Goal: Information Seeking & Learning: Learn about a topic

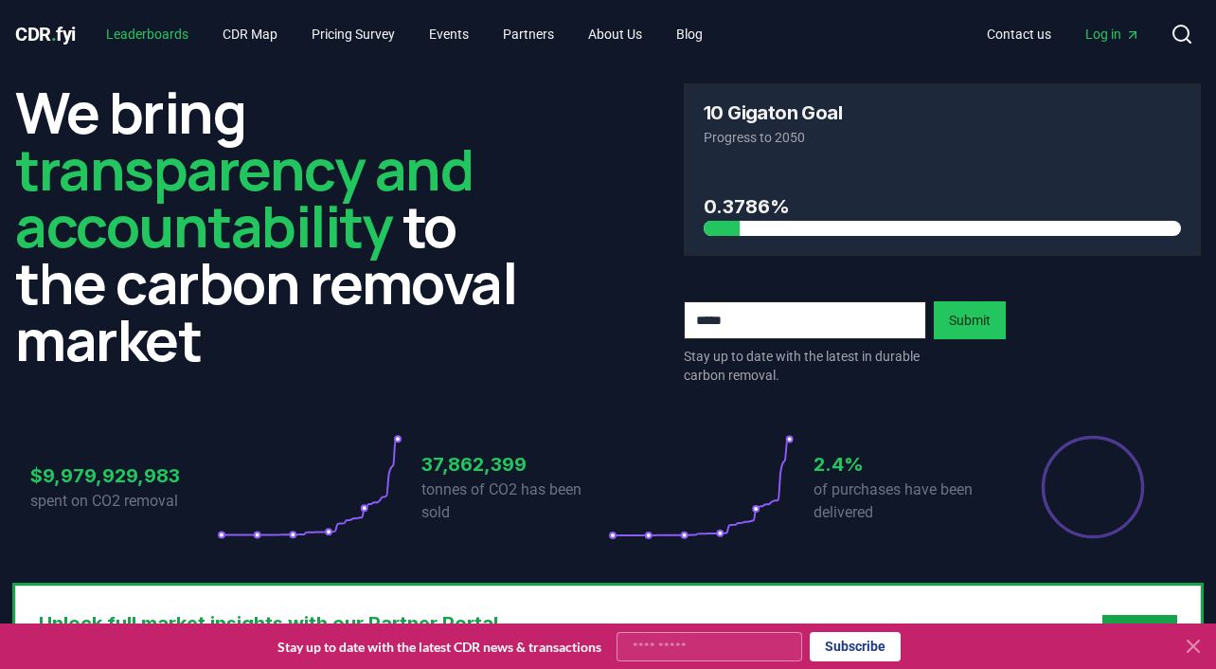
click at [164, 33] on link "Leaderboards" at bounding box center [147, 34] width 113 height 34
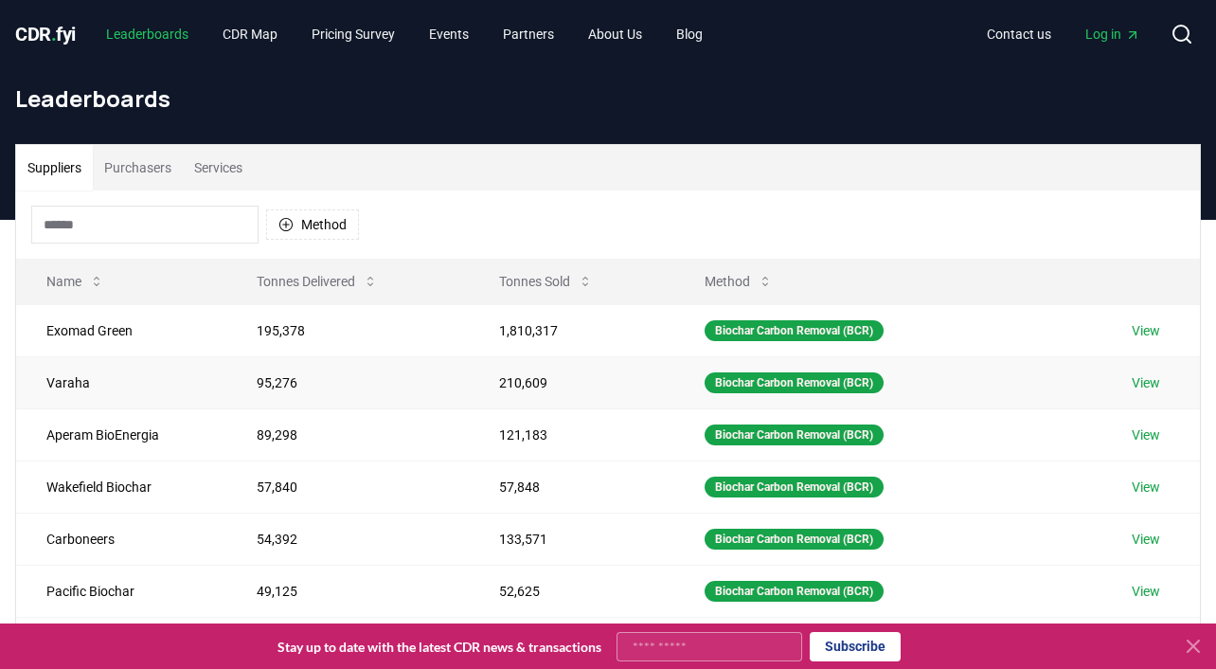
scroll to position [10, 0]
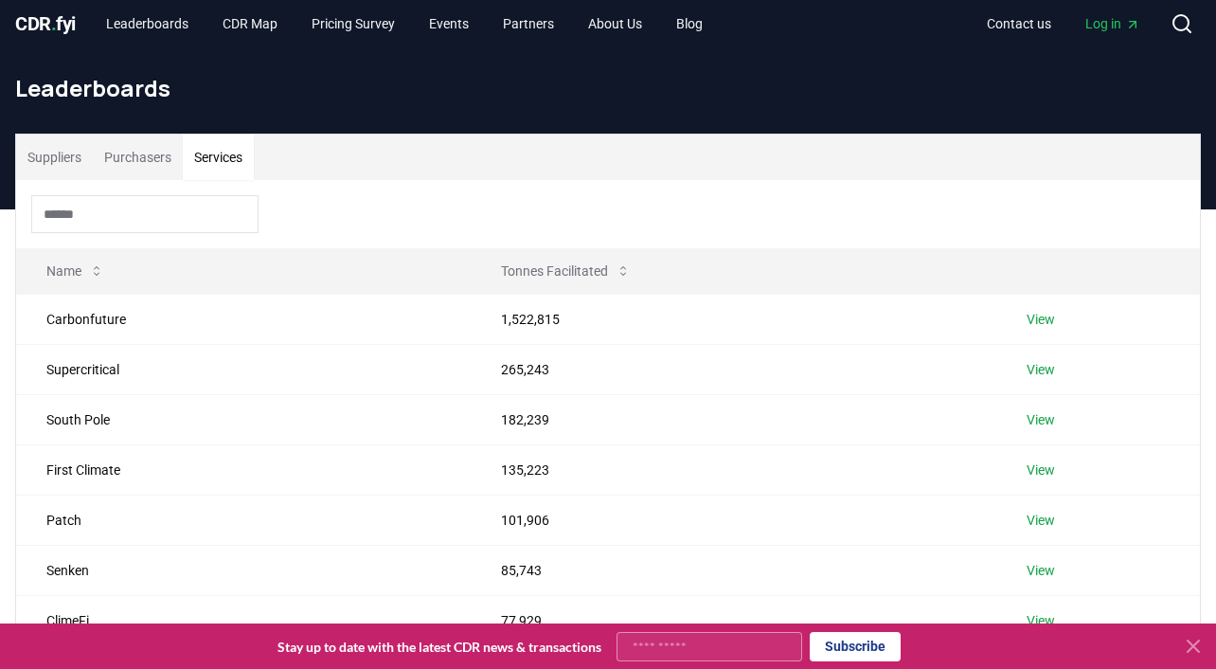
click at [243, 155] on button "Services" at bounding box center [218, 157] width 71 height 45
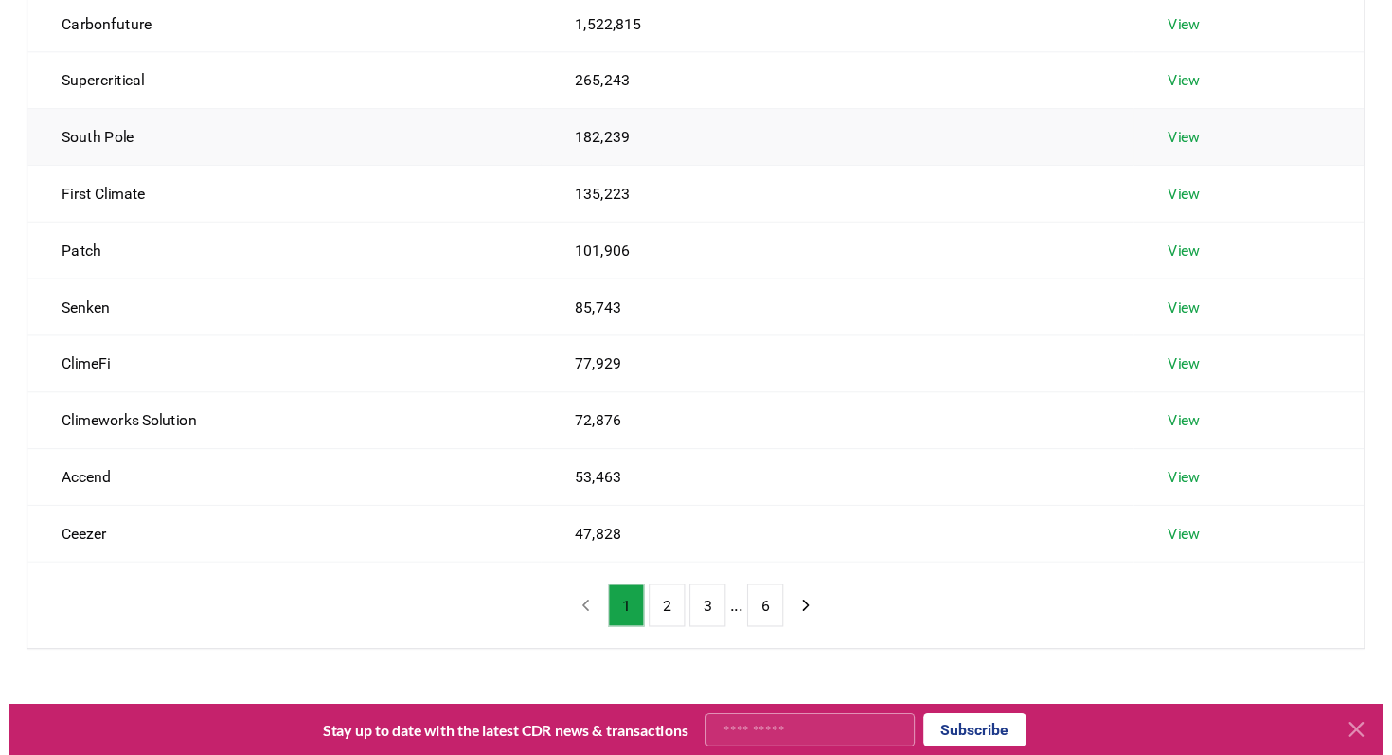
scroll to position [326, 0]
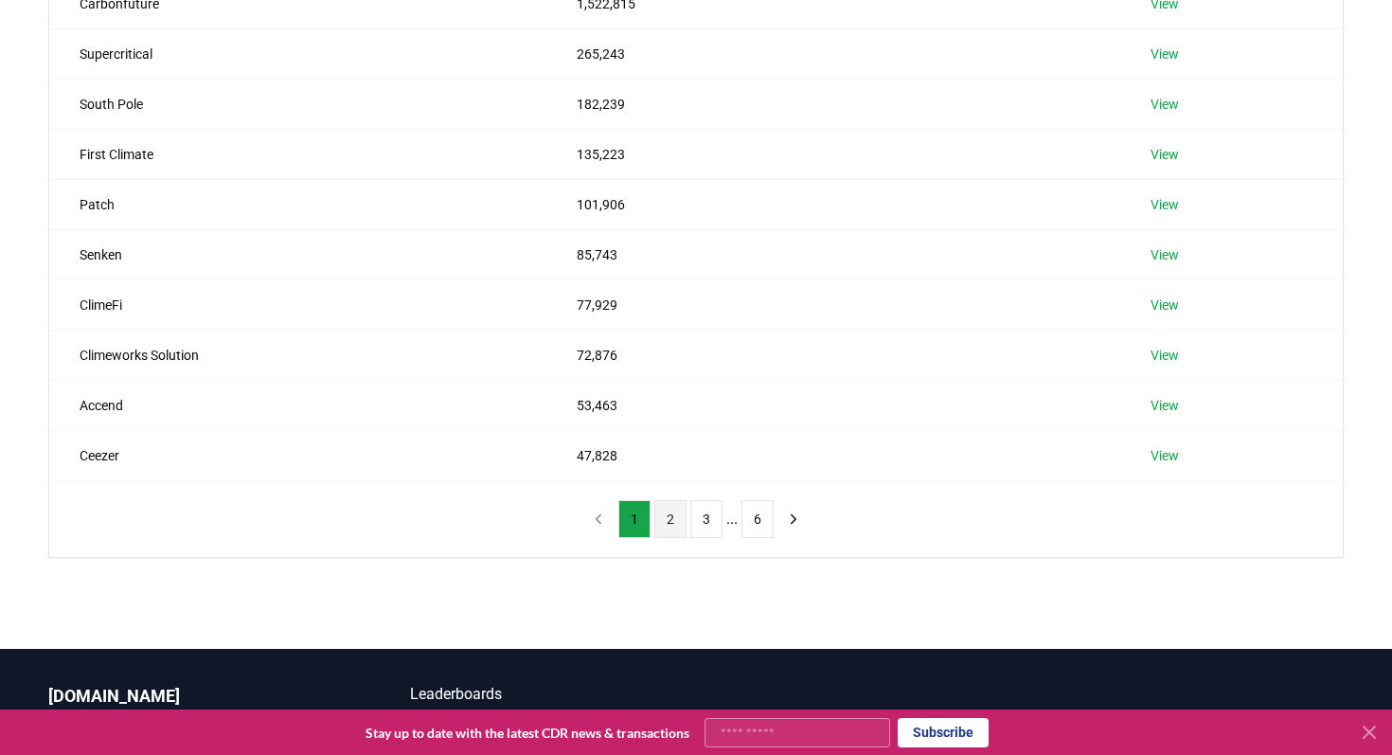
click at [666, 524] on button "2" at bounding box center [671, 519] width 32 height 38
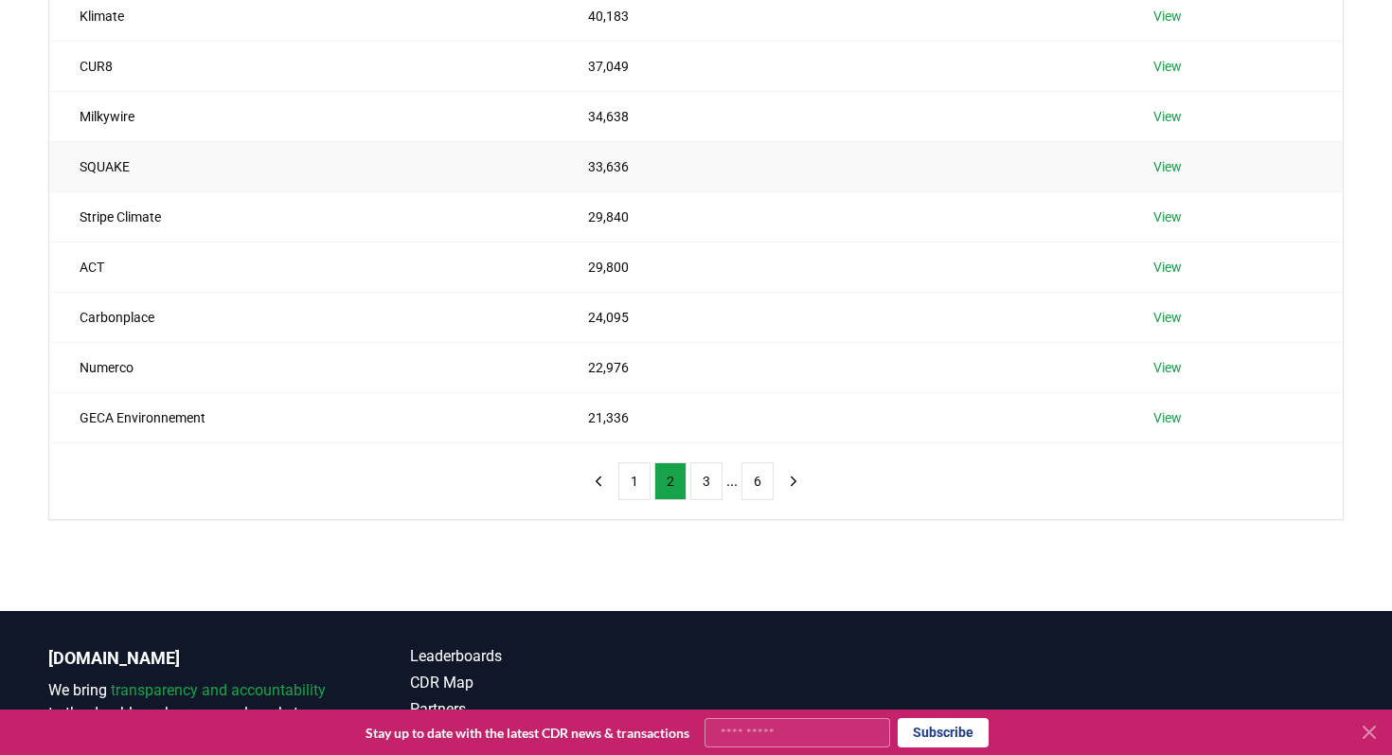
scroll to position [380, 0]
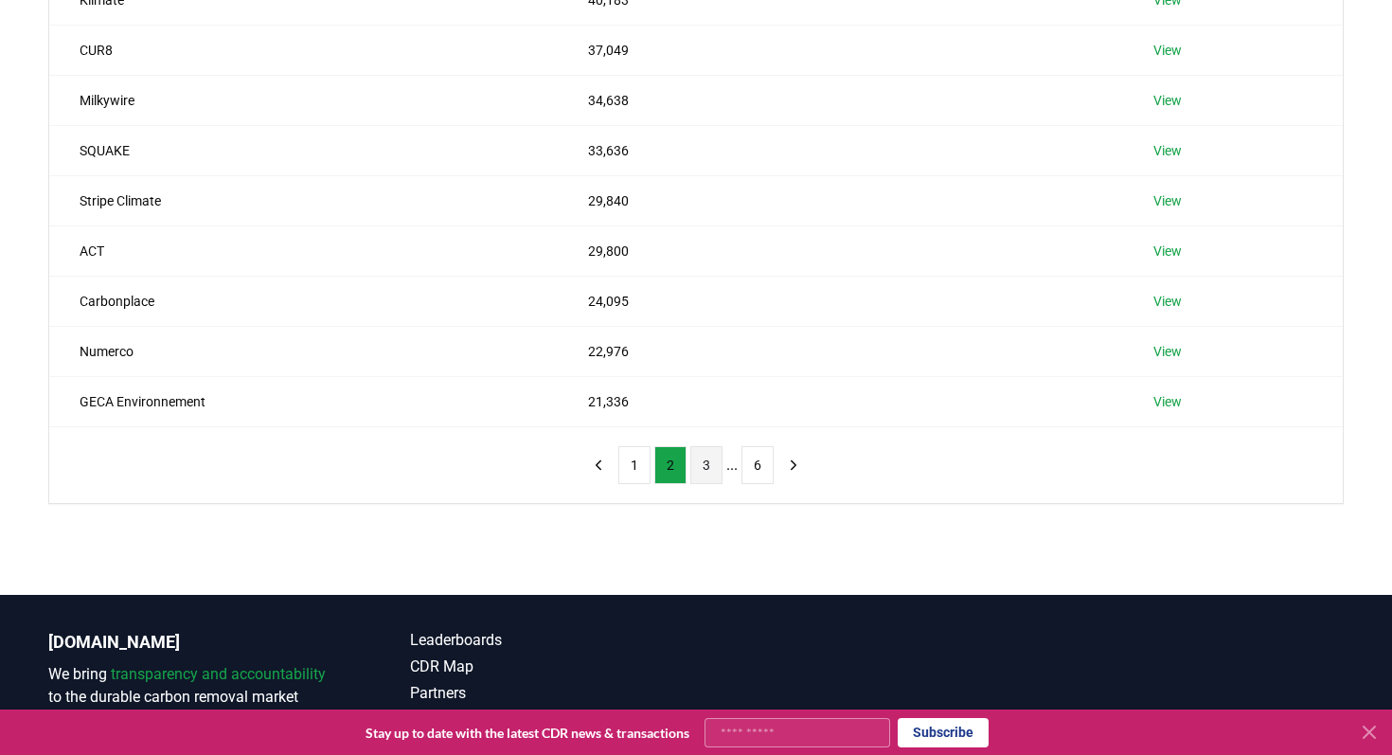
click at [712, 459] on button "3" at bounding box center [707, 465] width 32 height 38
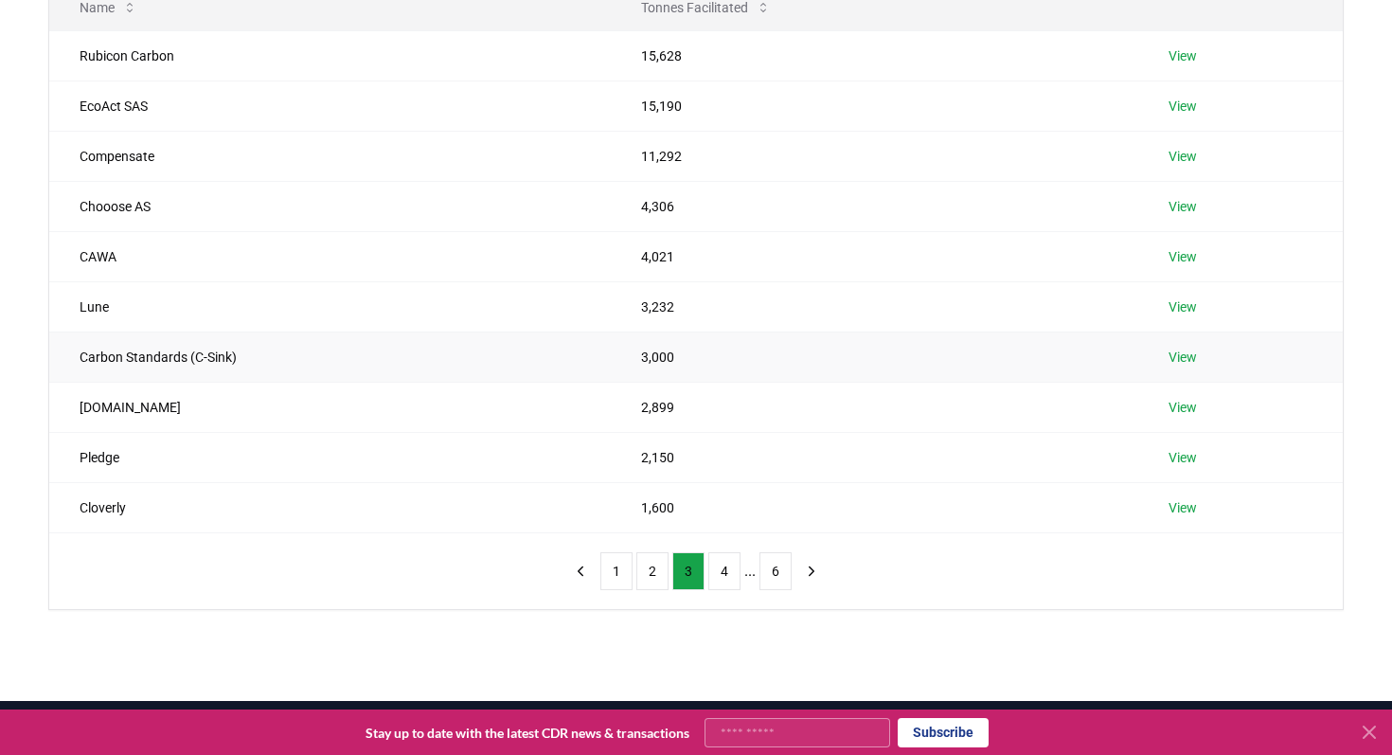
scroll to position [306, 0]
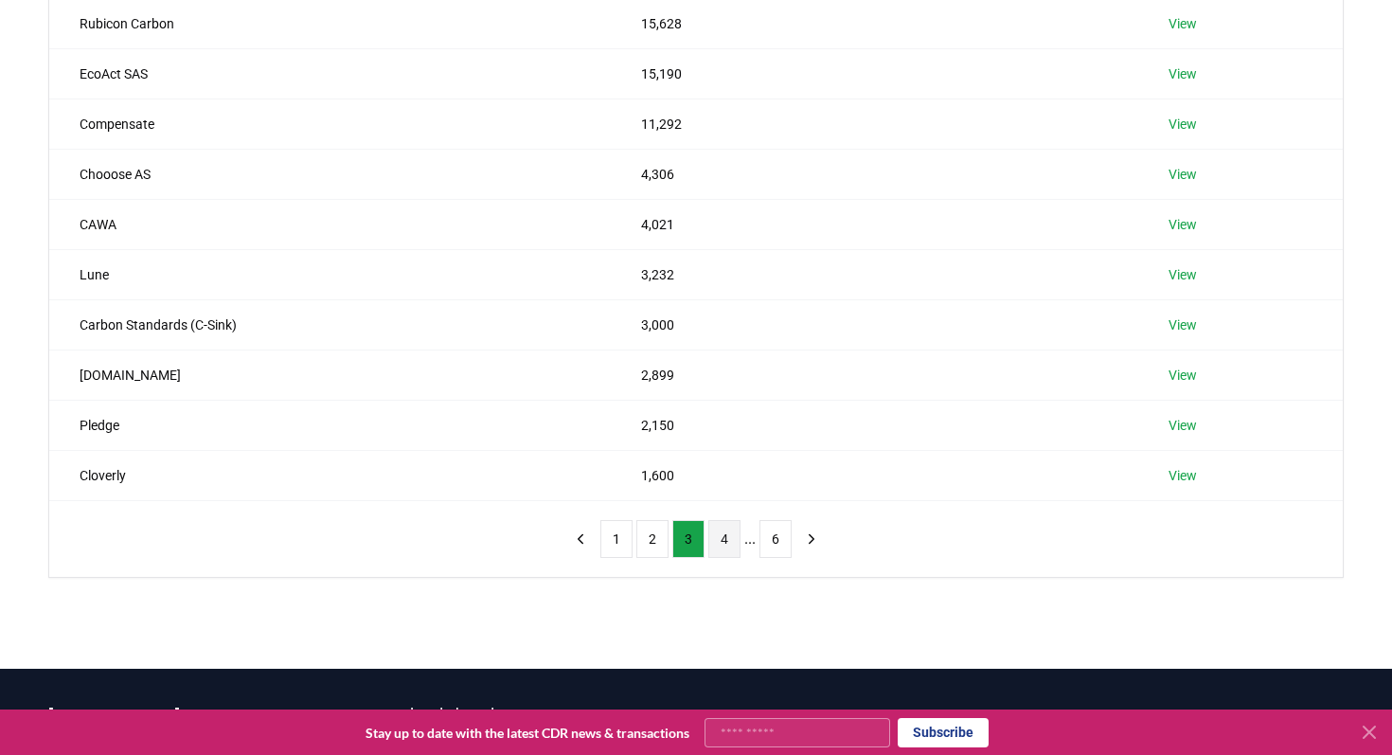
click at [728, 531] on button "4" at bounding box center [725, 539] width 32 height 38
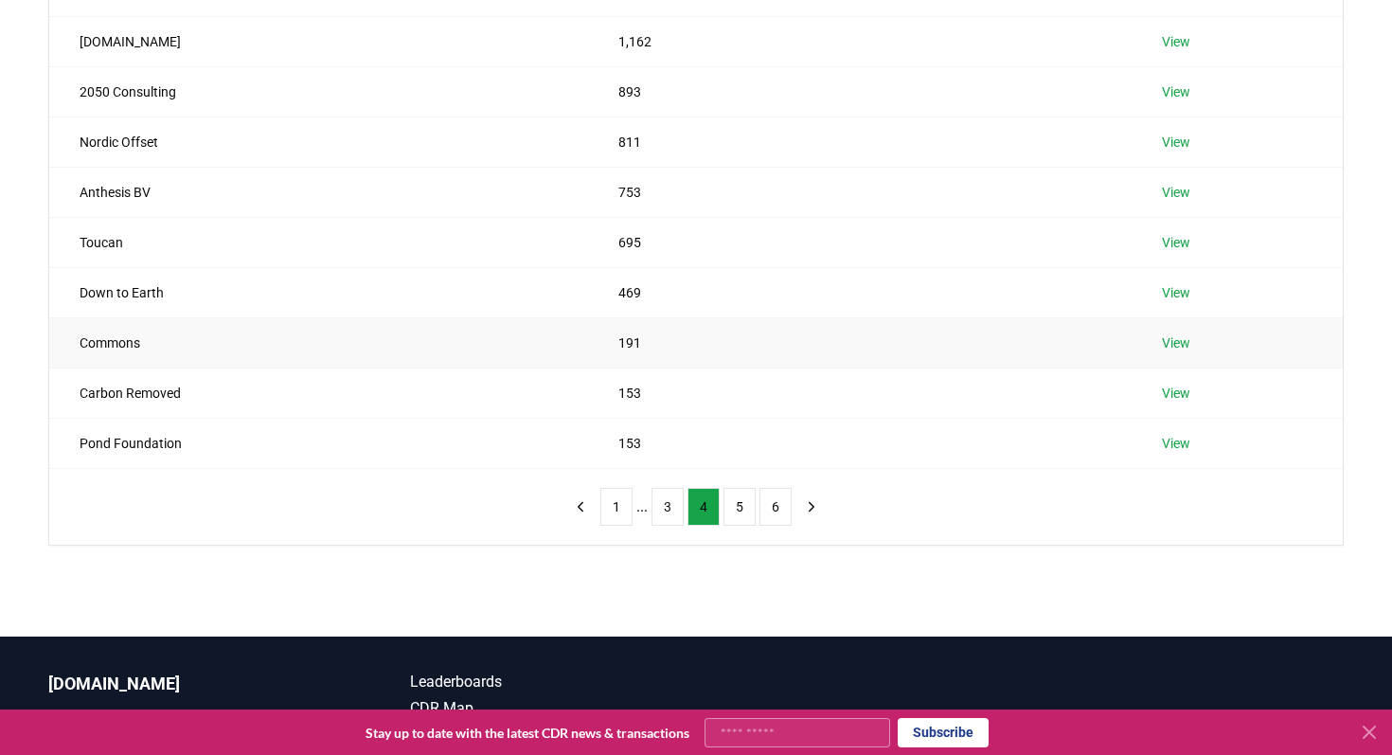
scroll to position [404, 0]
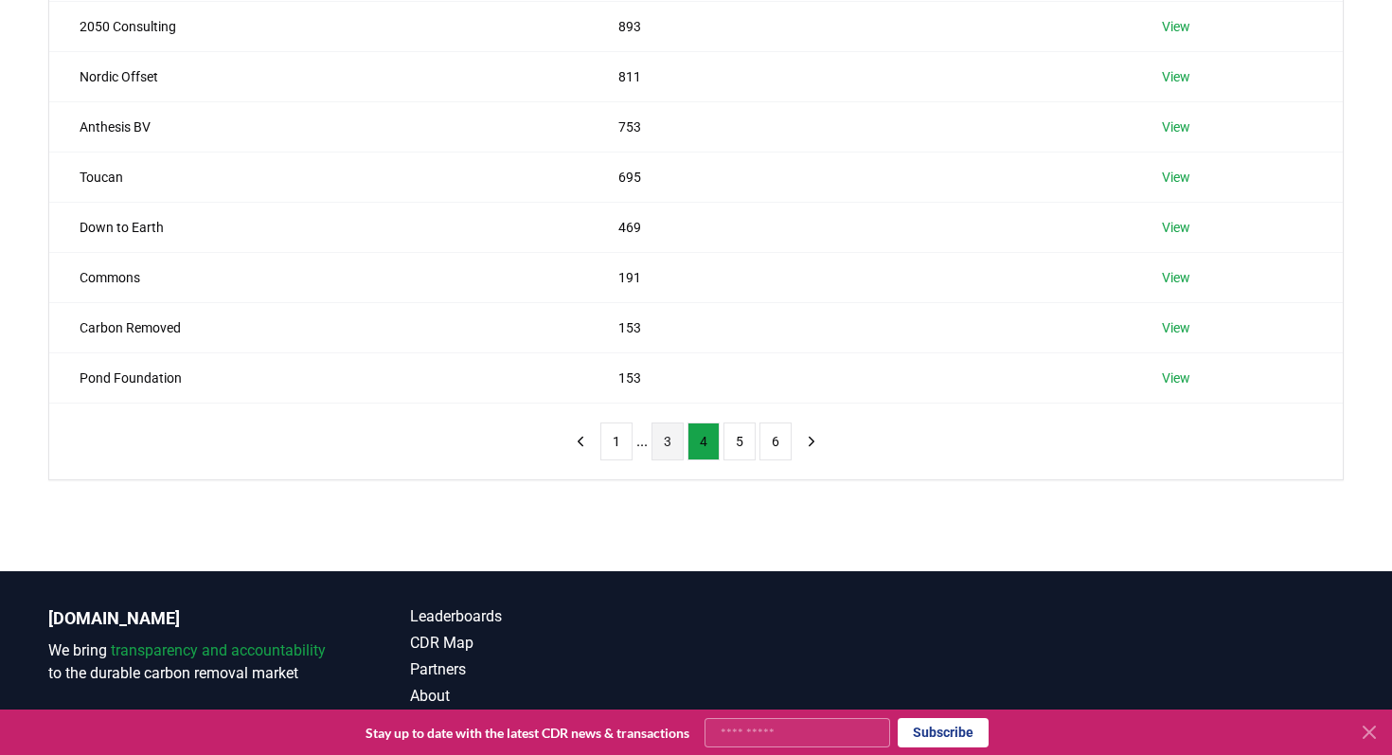
click at [668, 444] on button "3" at bounding box center [668, 441] width 32 height 38
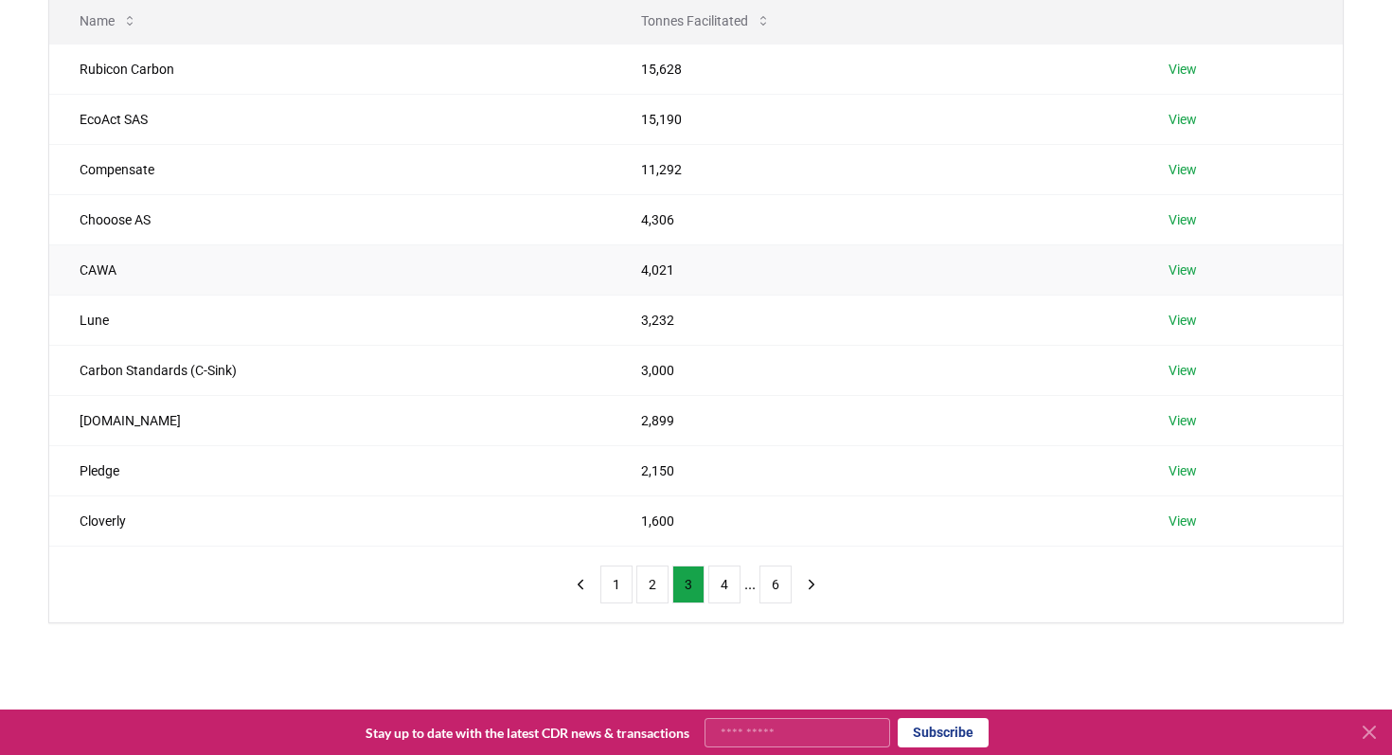
scroll to position [339, 0]
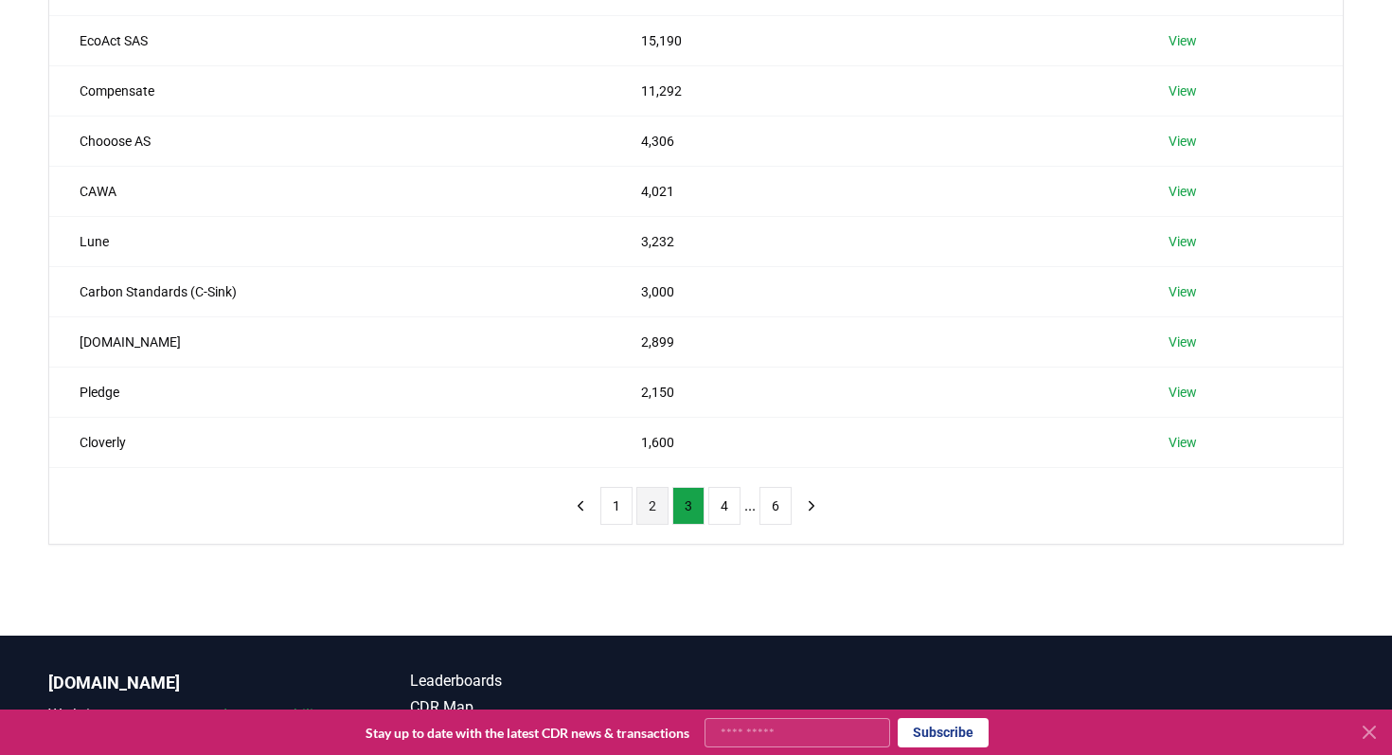
click at [658, 504] on button "2" at bounding box center [653, 506] width 32 height 38
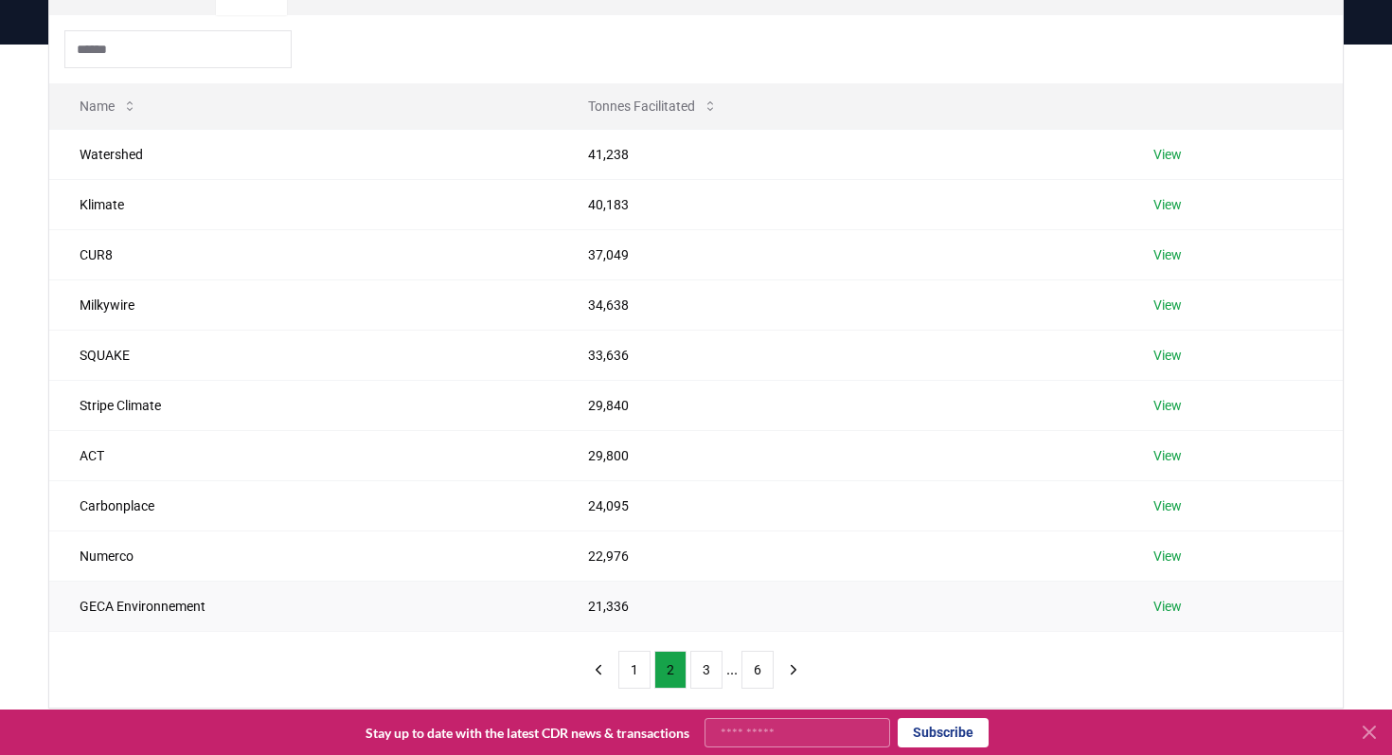
scroll to position [169, 0]
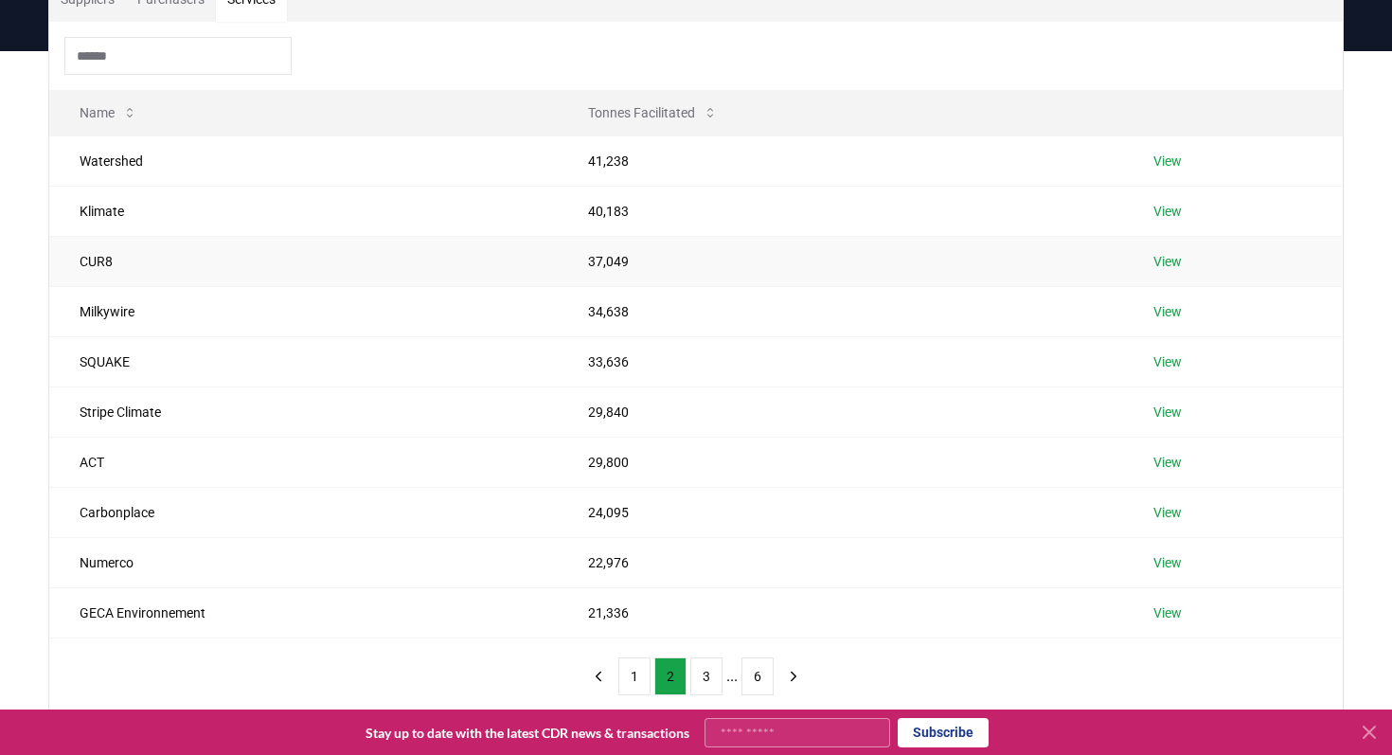
click at [545, 253] on td "CUR8" at bounding box center [303, 261] width 509 height 50
click at [1169, 257] on link "View" at bounding box center [1168, 261] width 28 height 19
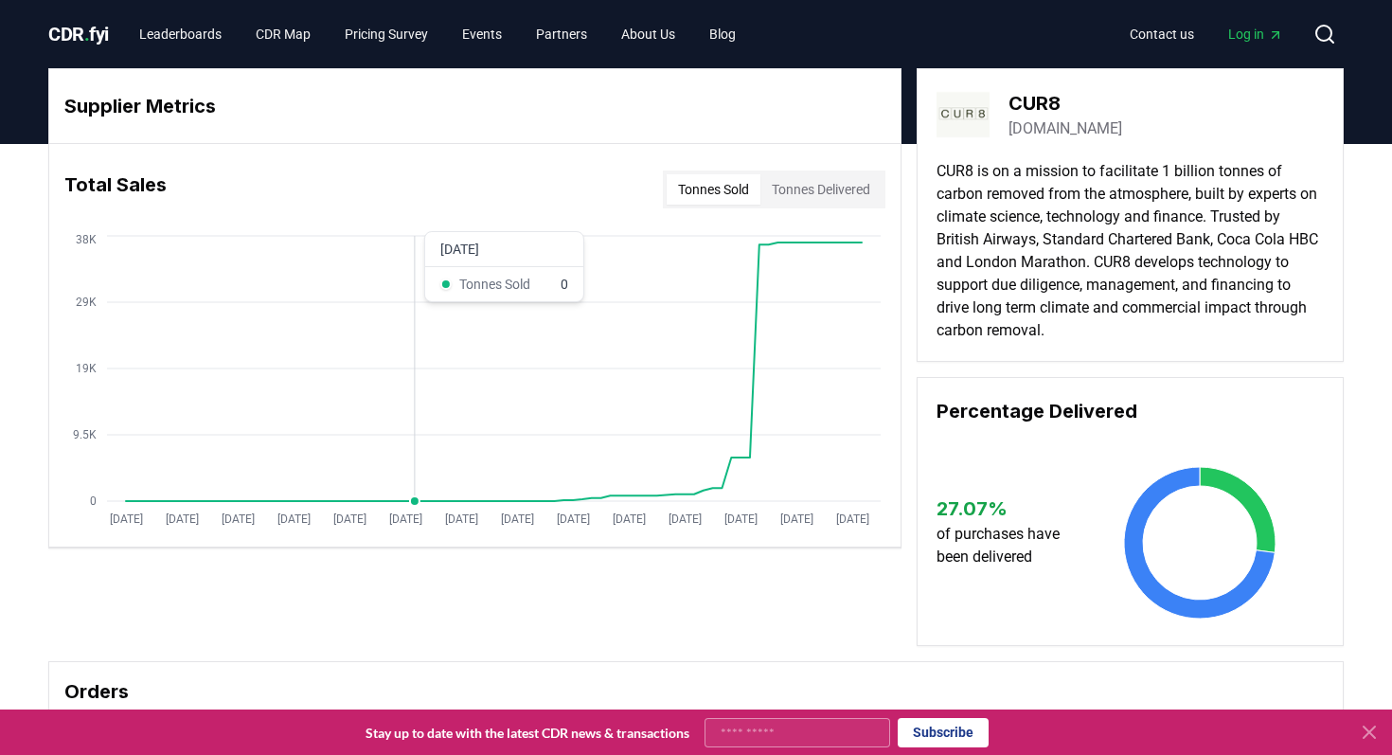
scroll to position [1, 0]
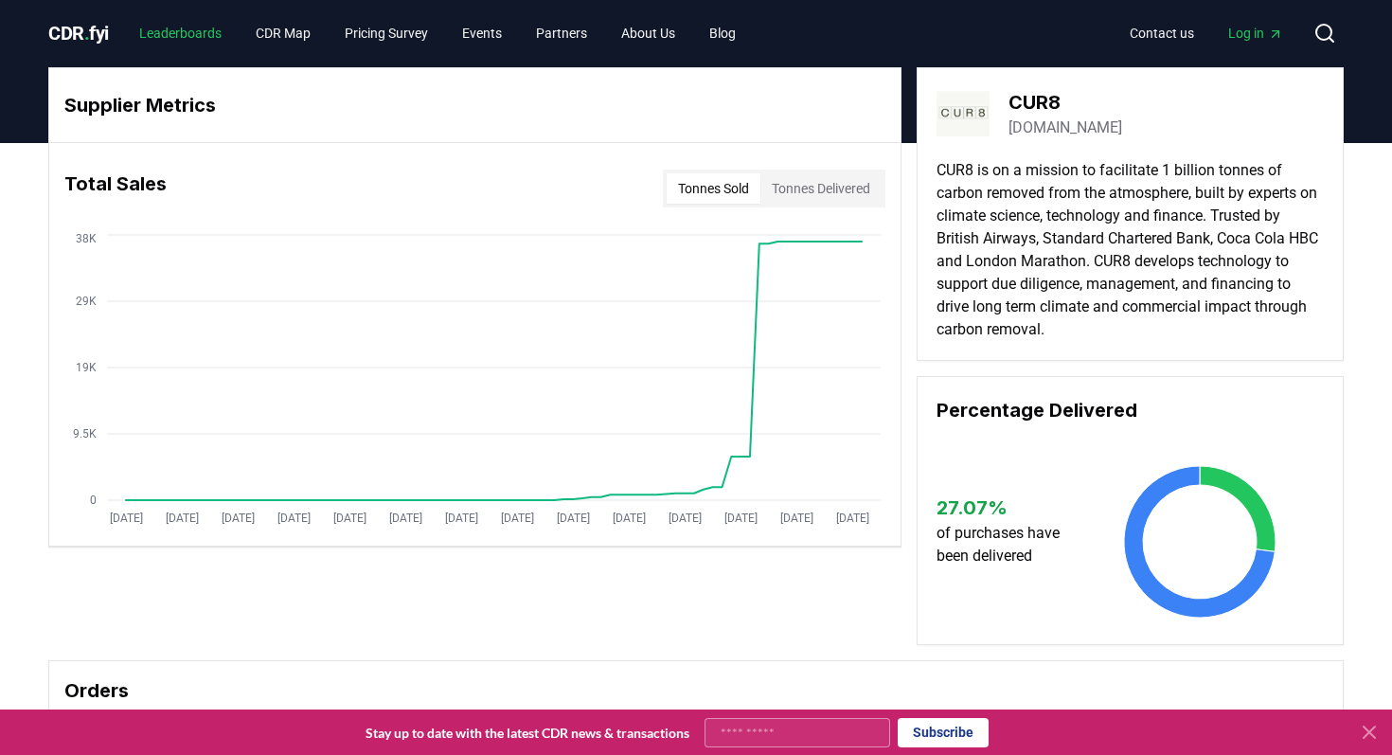
click at [218, 34] on link "Leaderboards" at bounding box center [180, 33] width 113 height 34
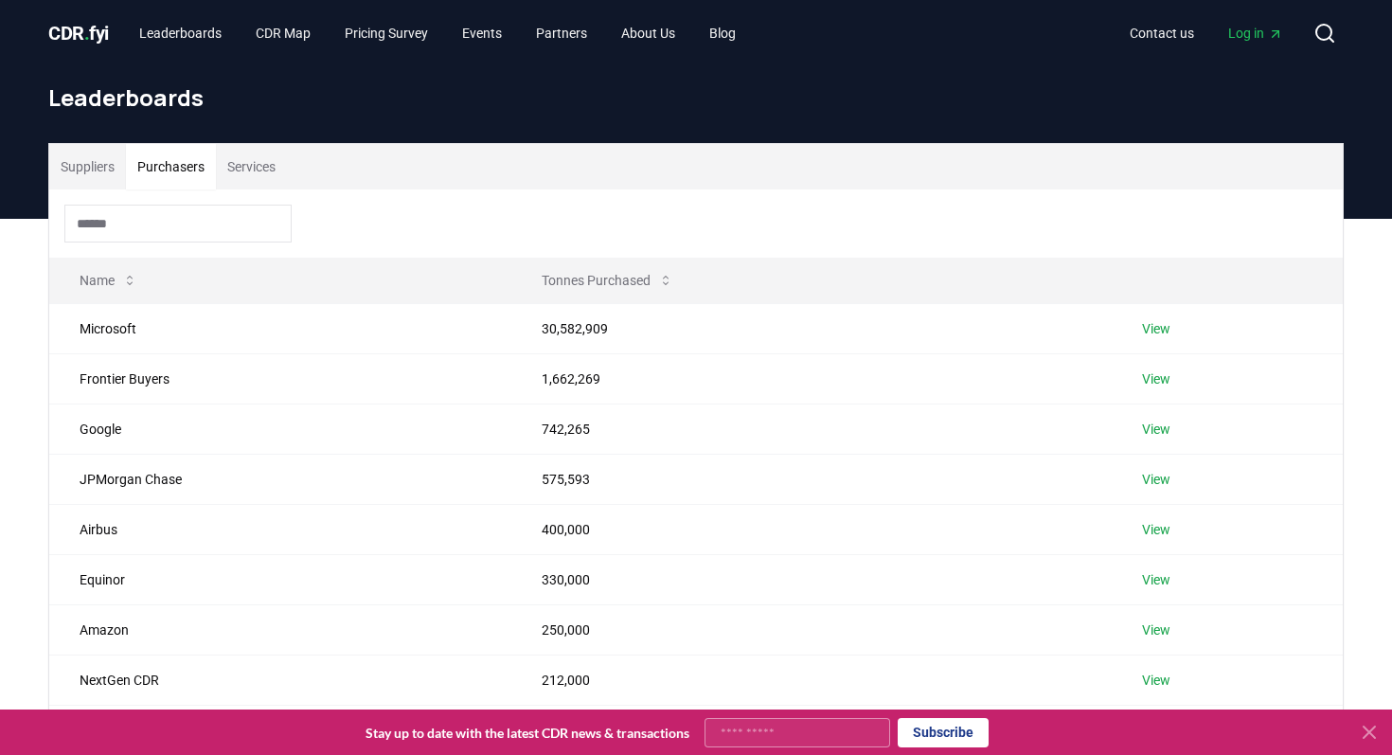
click at [204, 161] on button "Purchasers" at bounding box center [171, 166] width 90 height 45
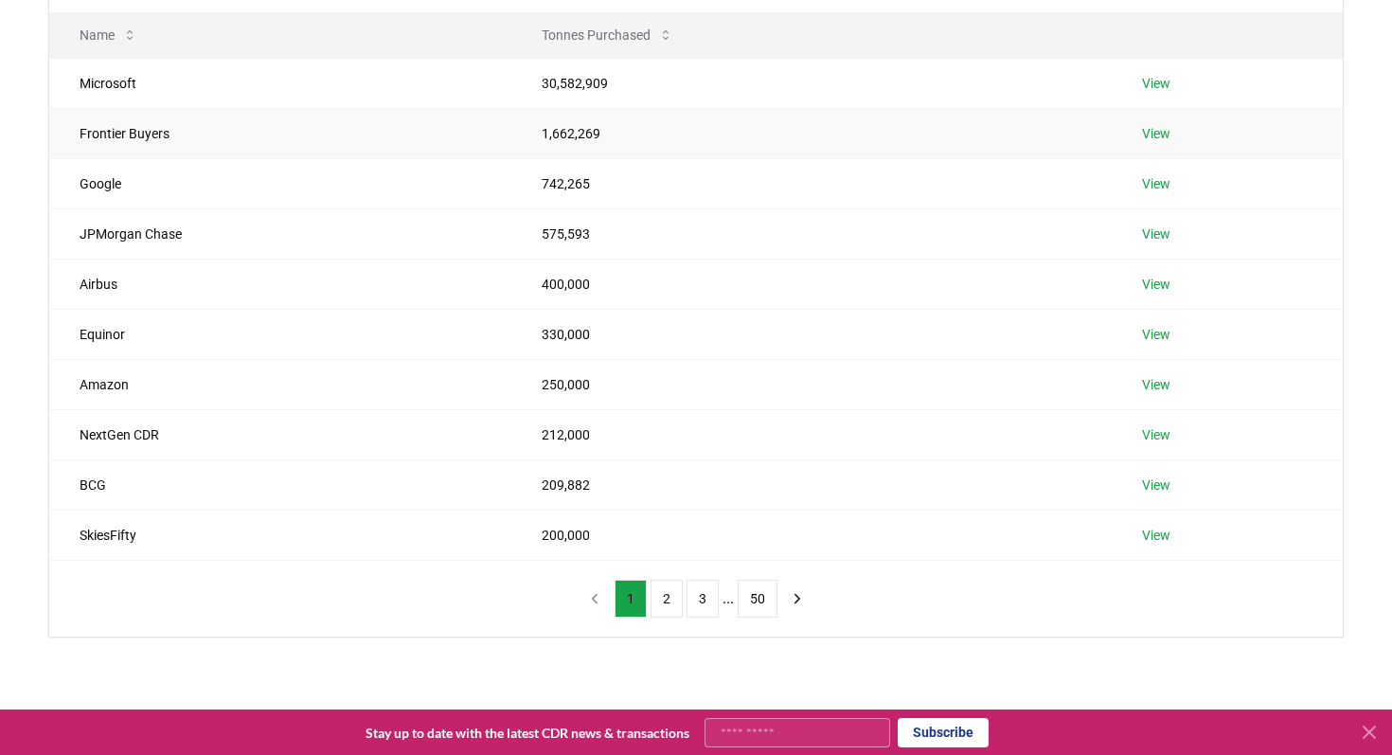
scroll to position [256, 0]
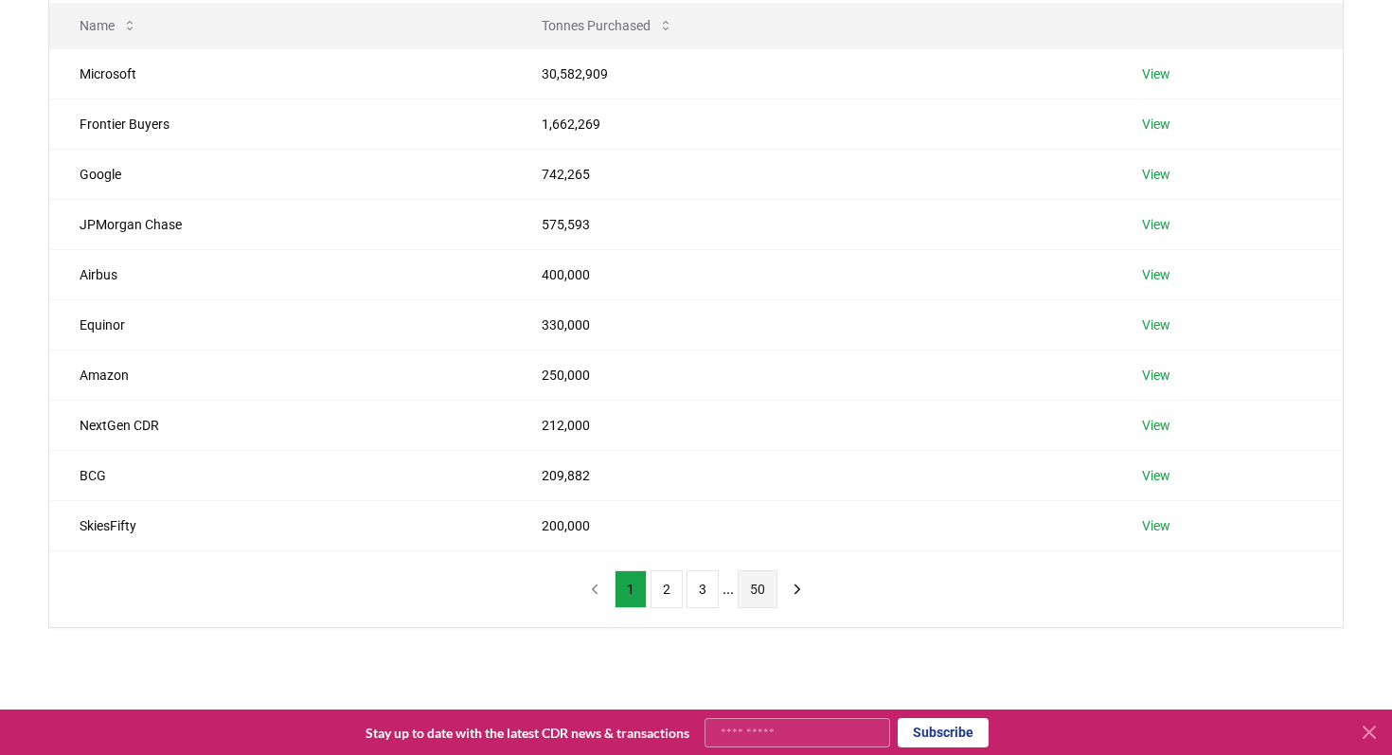
click at [758, 581] on button "50" at bounding box center [758, 589] width 40 height 38
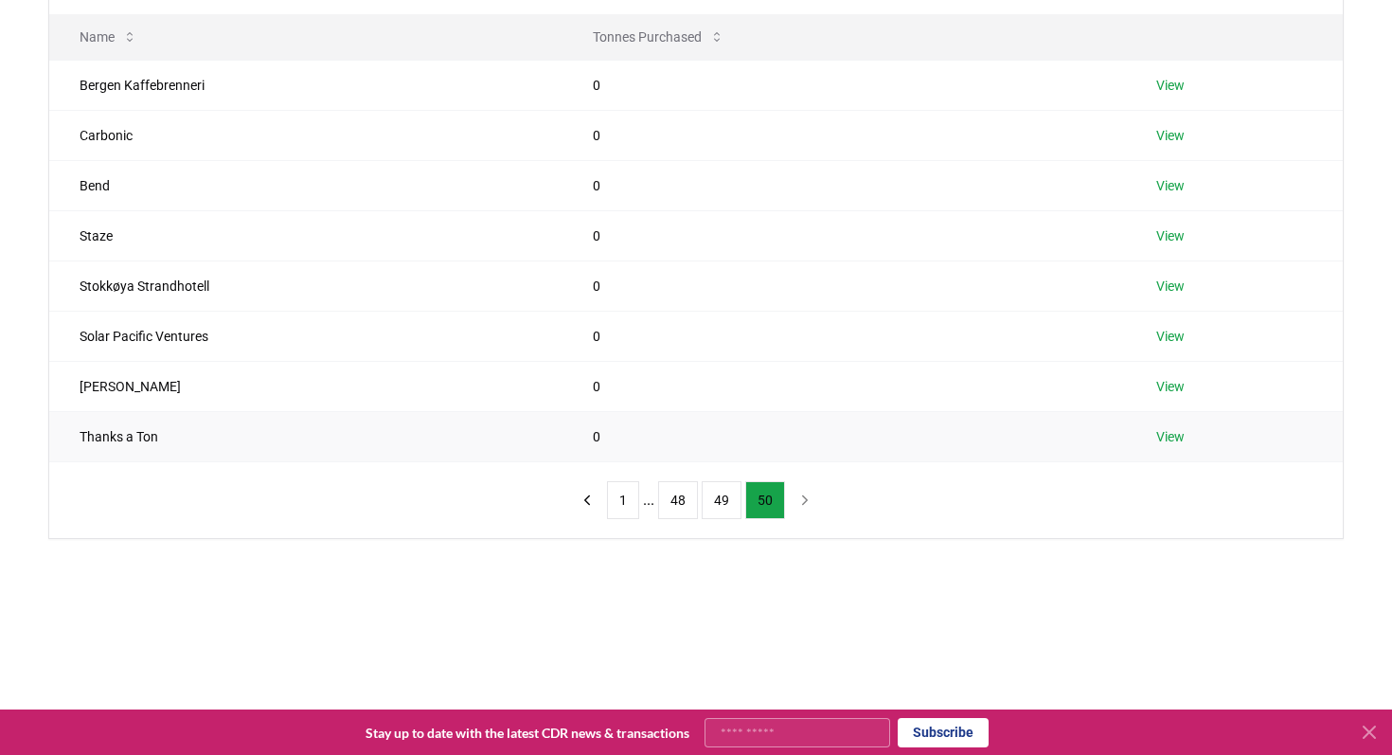
scroll to position [246, 0]
click at [723, 498] on button "49" at bounding box center [722, 498] width 40 height 38
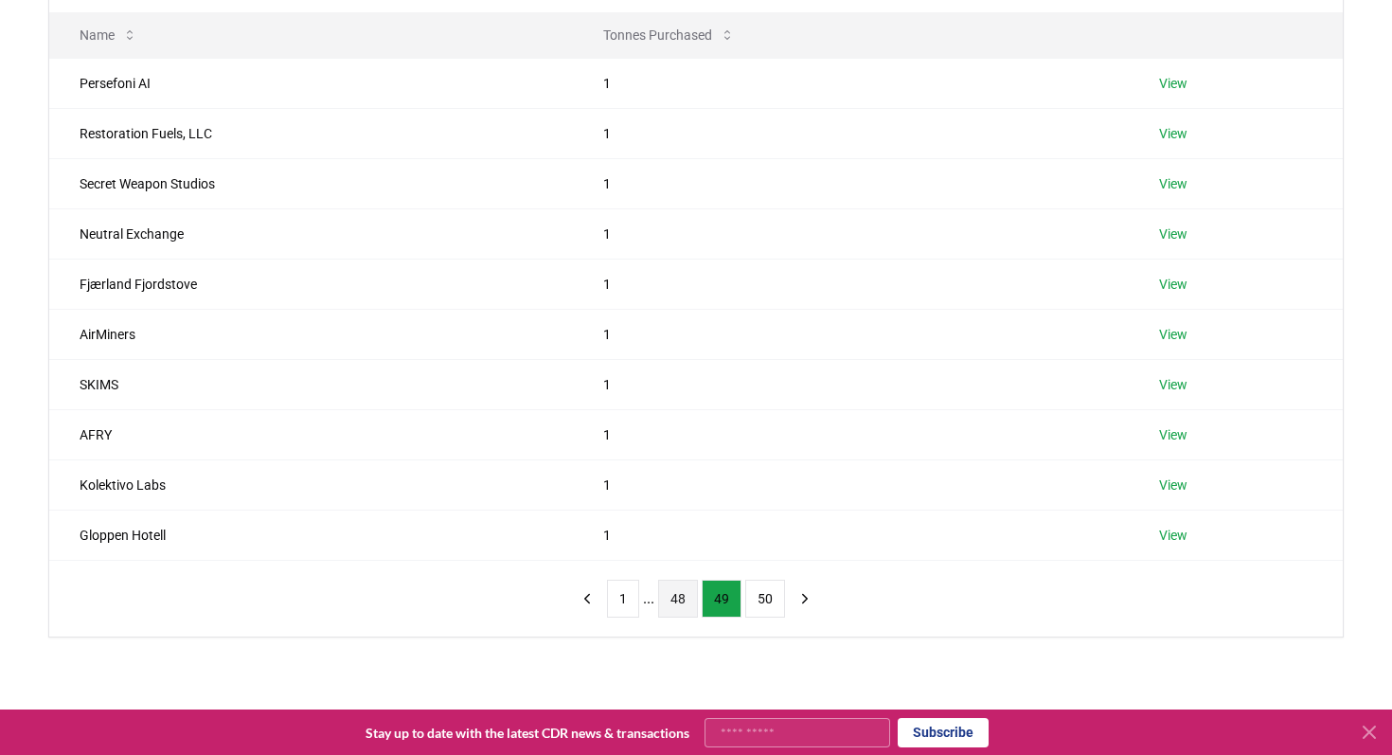
click at [686, 598] on button "48" at bounding box center [678, 599] width 40 height 38
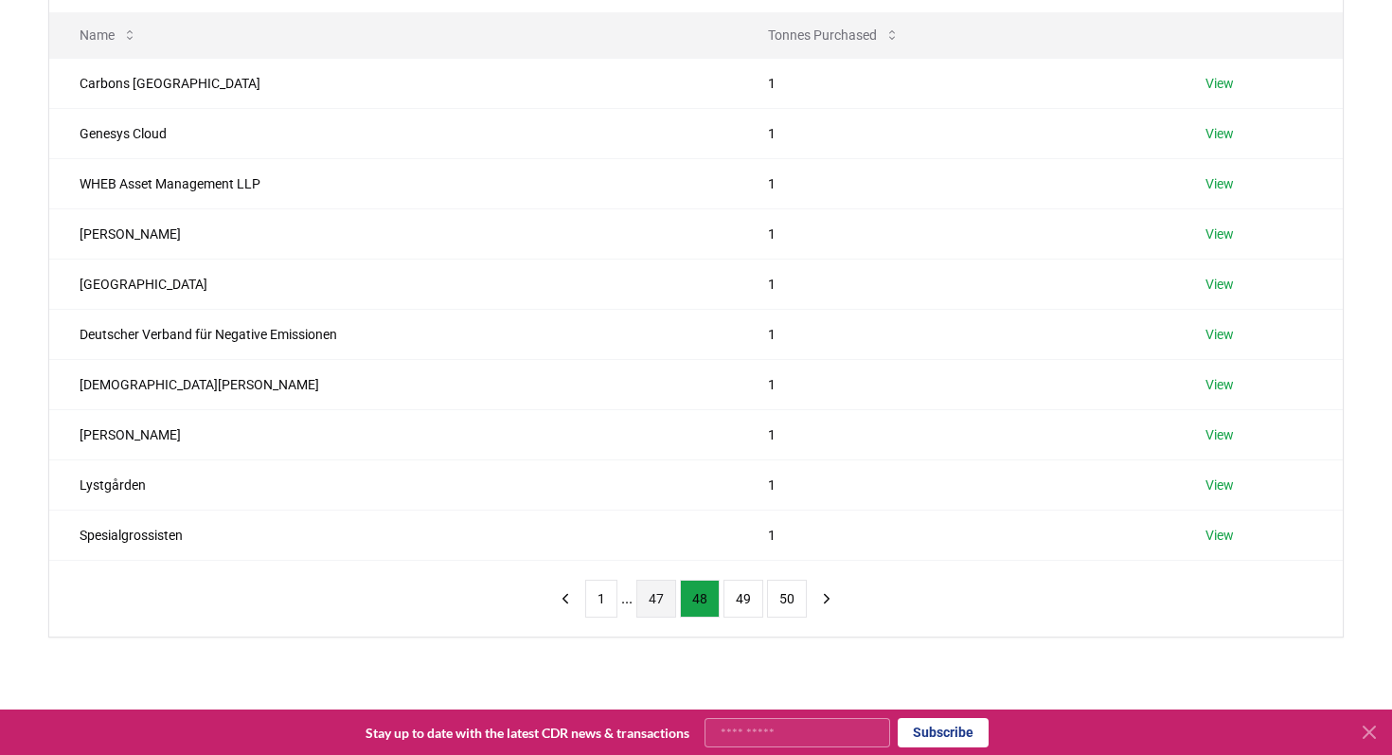
click at [659, 608] on button "47" at bounding box center [657, 599] width 40 height 38
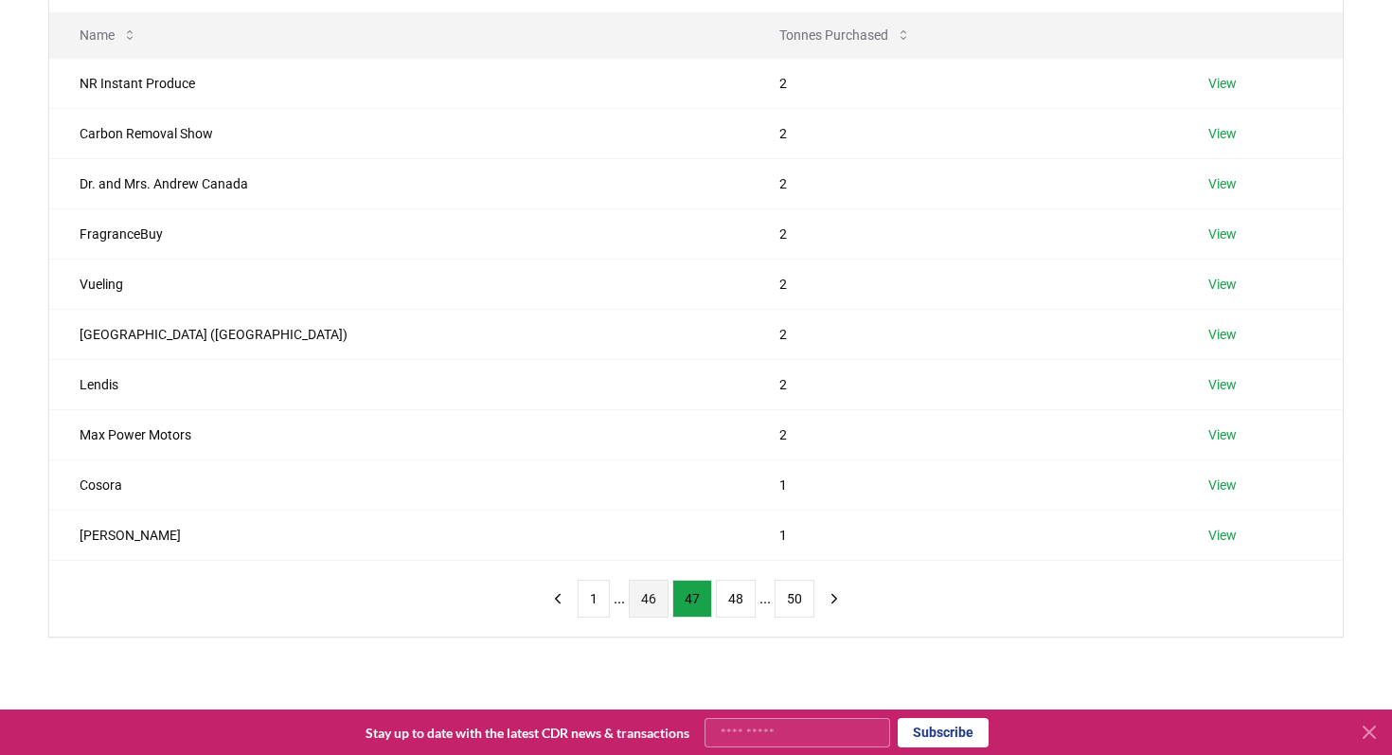
click at [639, 604] on button "46" at bounding box center [649, 599] width 40 height 38
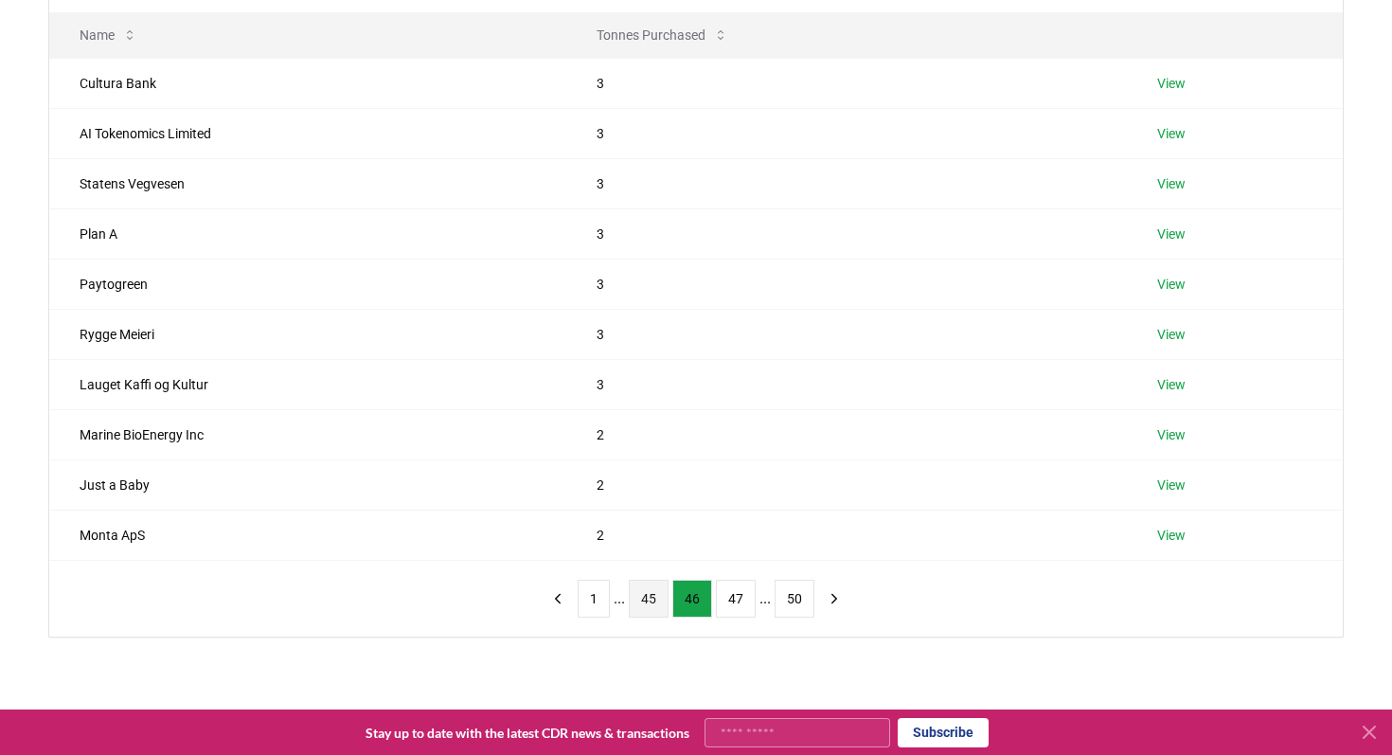
click at [637, 606] on button "45" at bounding box center [649, 599] width 40 height 38
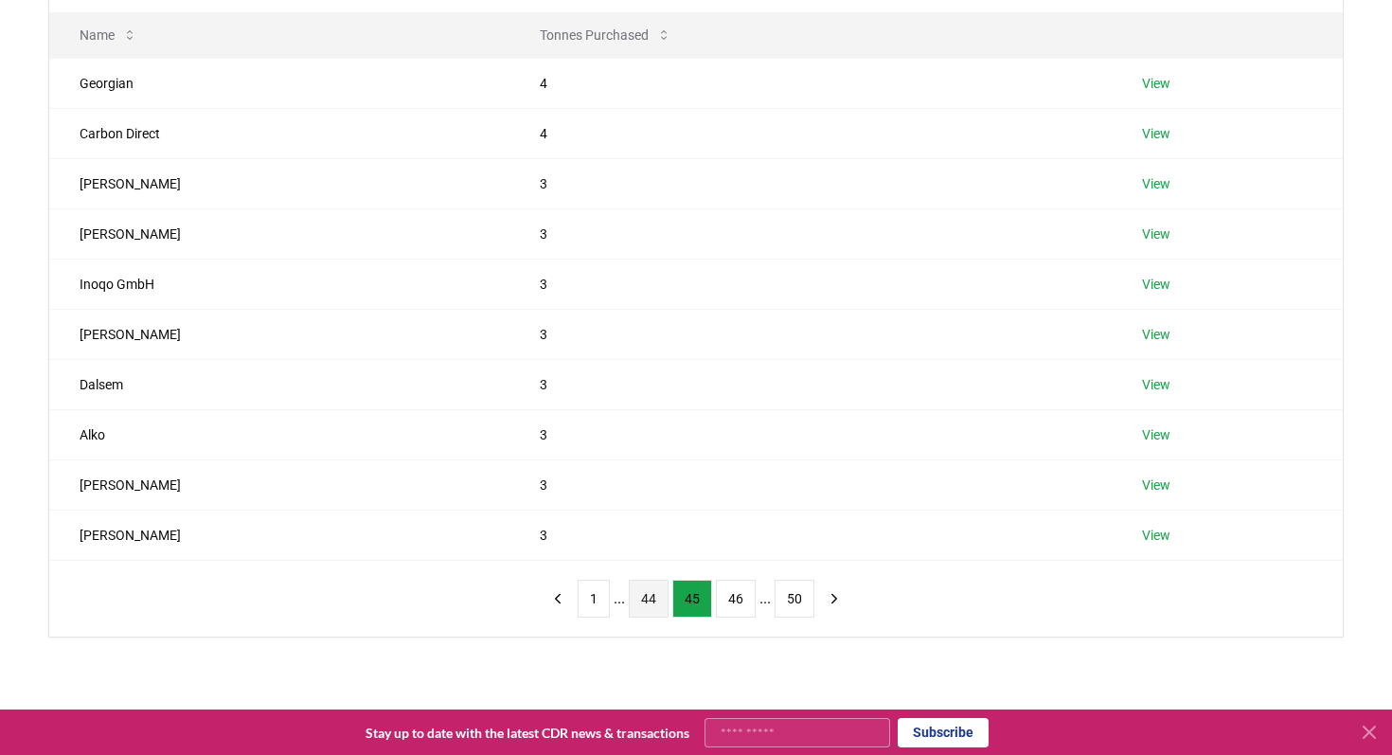
click at [648, 609] on button "44" at bounding box center [649, 599] width 40 height 38
